Goal: Task Accomplishment & Management: Complete application form

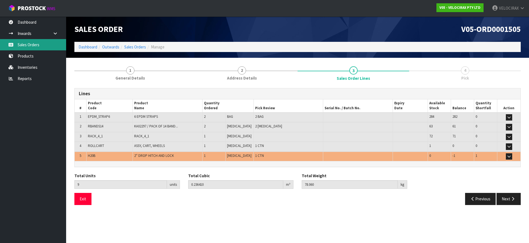
click at [31, 44] on link "Sales Orders" at bounding box center [33, 44] width 66 height 11
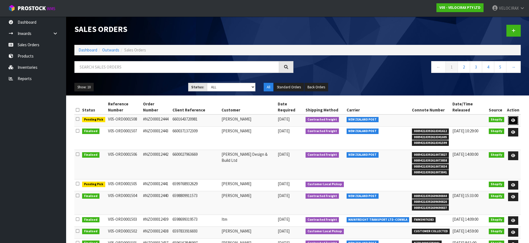
click at [514, 119] on icon at bounding box center [513, 121] width 4 height 4
click at [513, 119] on icon at bounding box center [513, 121] width 4 height 4
click at [512, 119] on icon at bounding box center [513, 121] width 4 height 4
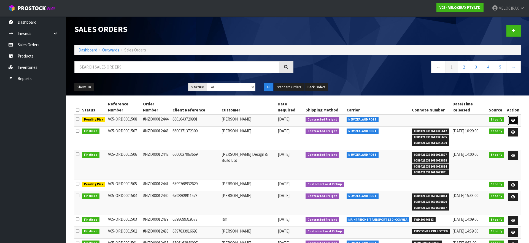
click at [514, 119] on icon at bounding box center [513, 121] width 4 height 4
click at [513, 119] on icon at bounding box center [513, 121] width 4 height 4
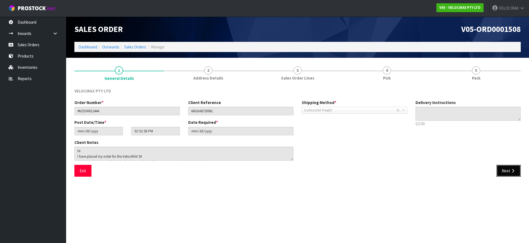
click at [509, 171] on button "Next" at bounding box center [508, 171] width 24 height 12
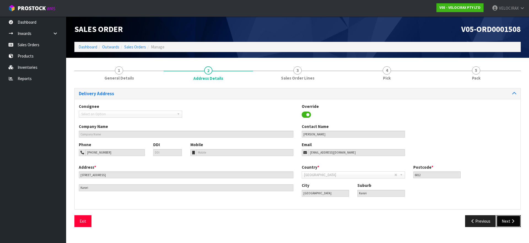
click at [510, 224] on button "Next" at bounding box center [508, 221] width 24 height 12
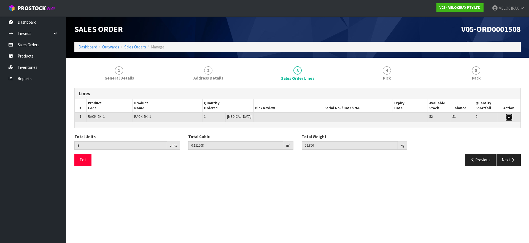
click at [510, 118] on button "button" at bounding box center [509, 117] width 6 height 7
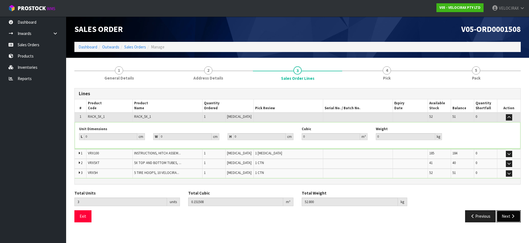
click at [508, 215] on button "Next" at bounding box center [508, 217] width 24 height 12
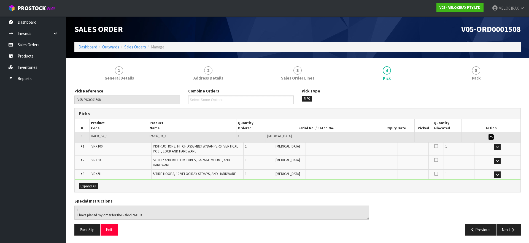
click at [491, 138] on icon "button" at bounding box center [491, 137] width 3 height 4
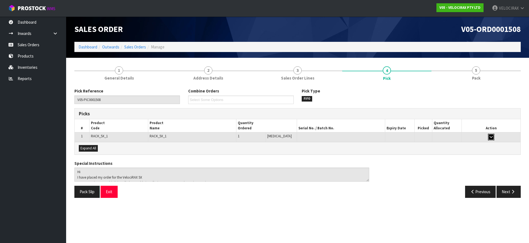
click at [491, 138] on icon "button" at bounding box center [491, 137] width 3 height 4
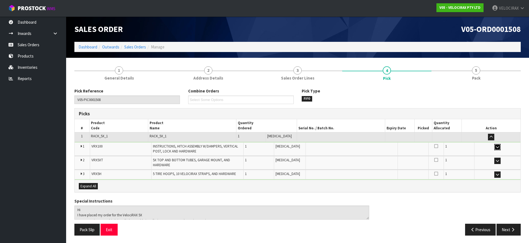
click at [497, 149] on icon "button" at bounding box center [497, 147] width 3 height 4
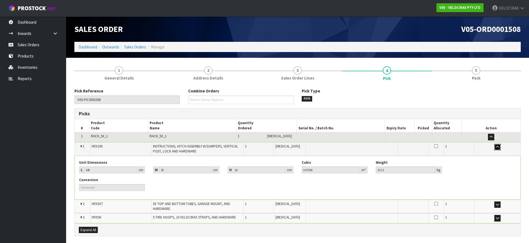
click at [497, 149] on icon "button" at bounding box center [497, 147] width 3 height 4
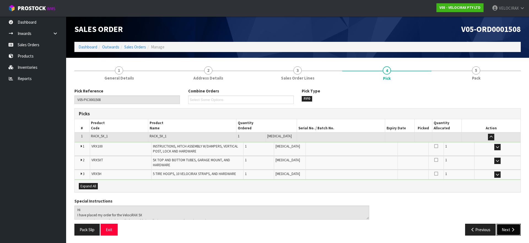
click at [512, 235] on button "Next" at bounding box center [508, 230] width 24 height 12
